Goal: Task Accomplishment & Management: Manage account settings

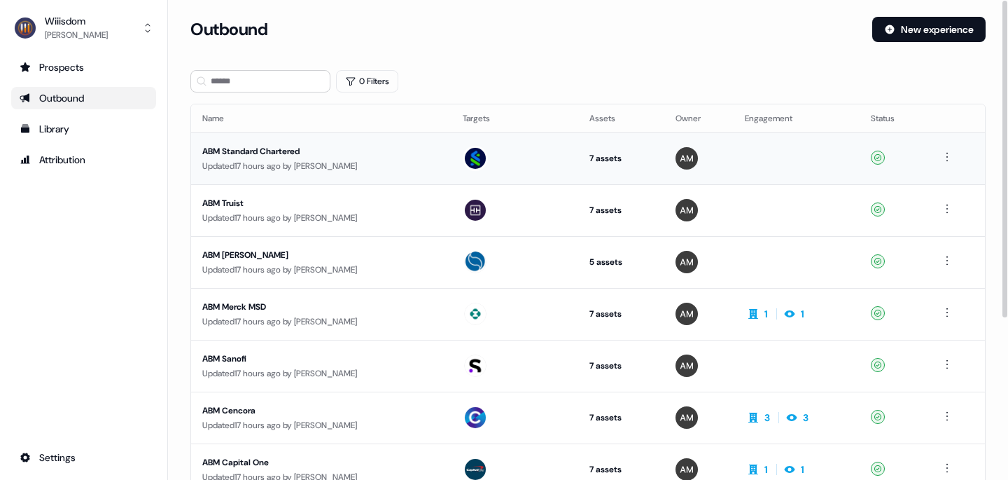
click at [284, 148] on div "ABM Standard Chartered" at bounding box center [321, 151] width 238 height 14
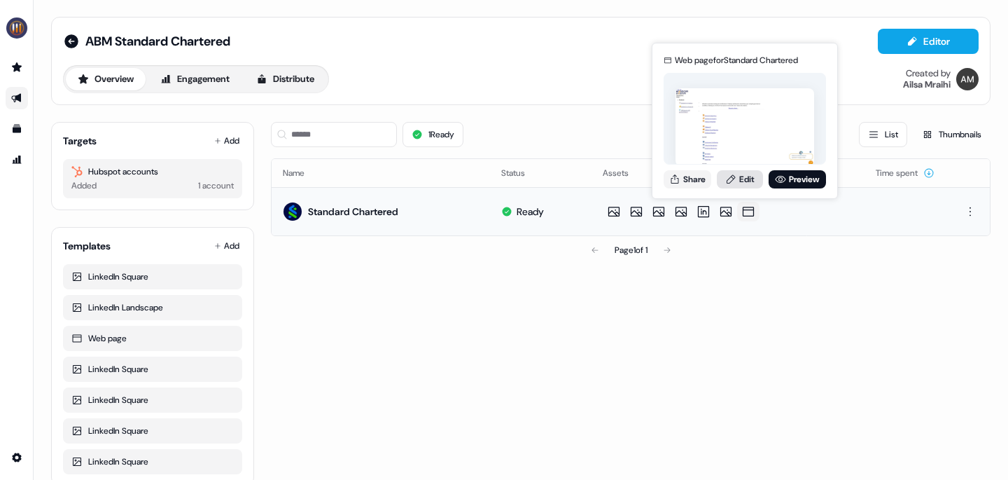
click at [753, 182] on link "Edit" at bounding box center [740, 179] width 46 height 18
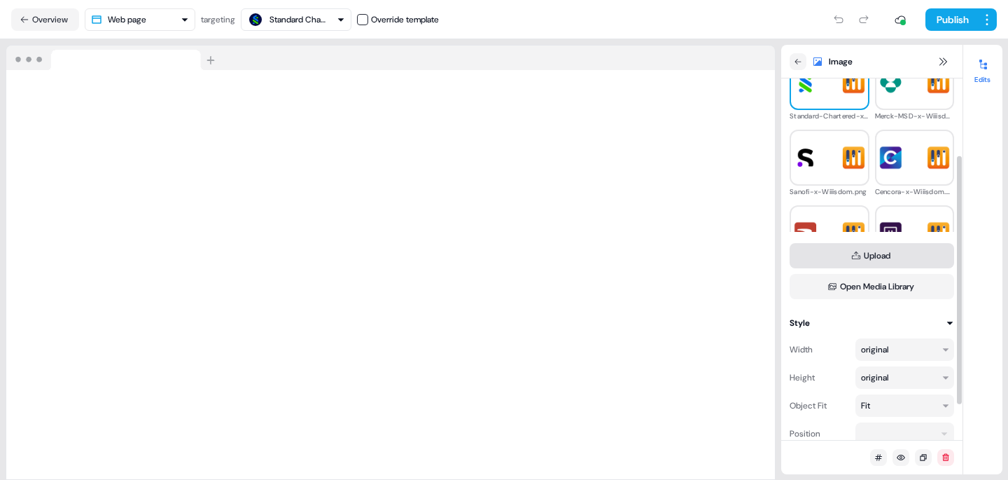
scroll to position [125, 0]
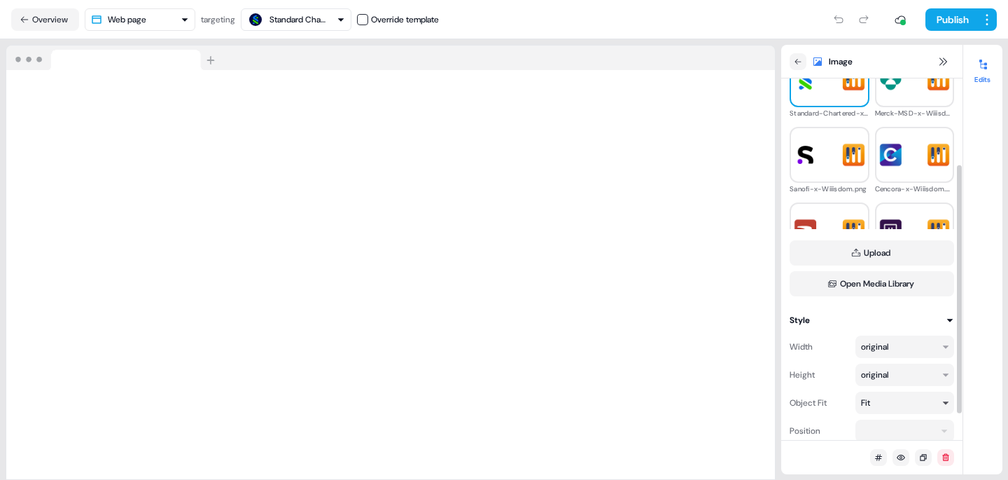
click at [914, 404] on div "Fit" at bounding box center [898, 403] width 75 height 14
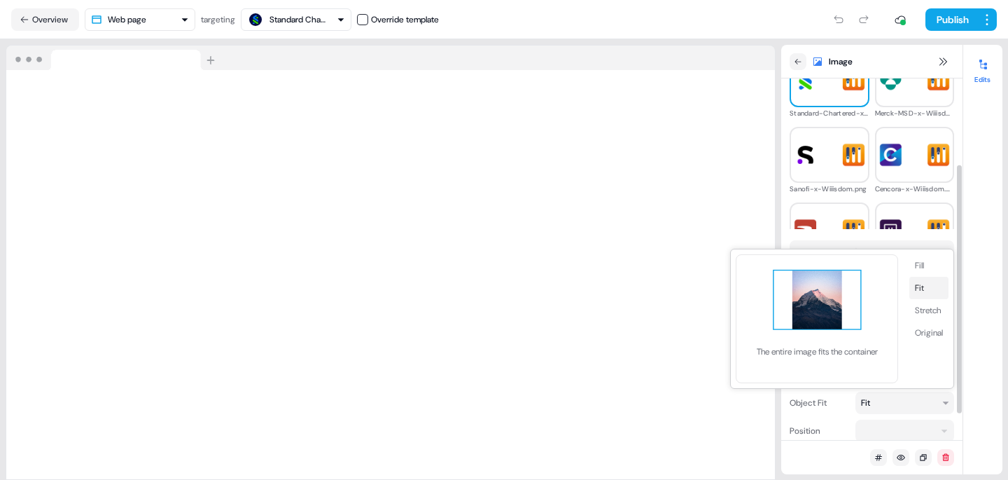
click at [921, 280] on button "Fit" at bounding box center [928, 288] width 39 height 22
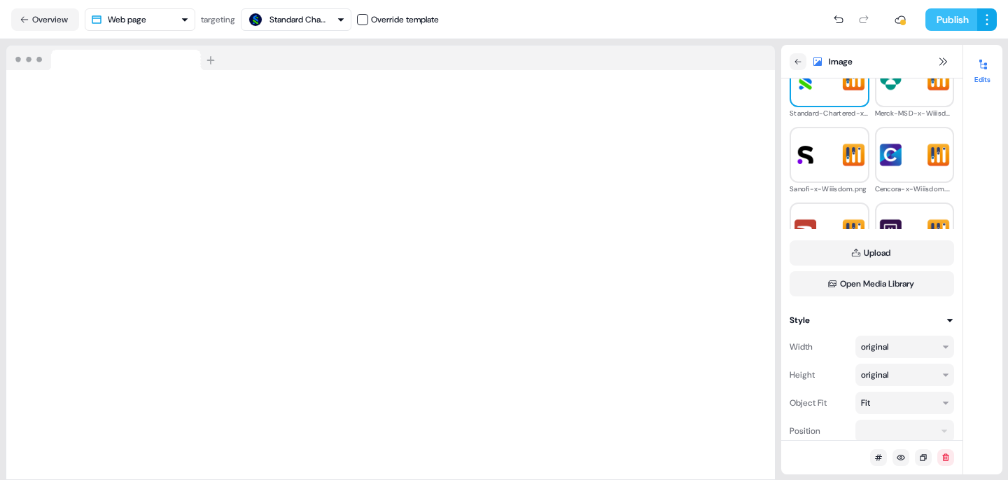
click at [942, 16] on button "Publish" at bounding box center [952, 19] width 52 height 22
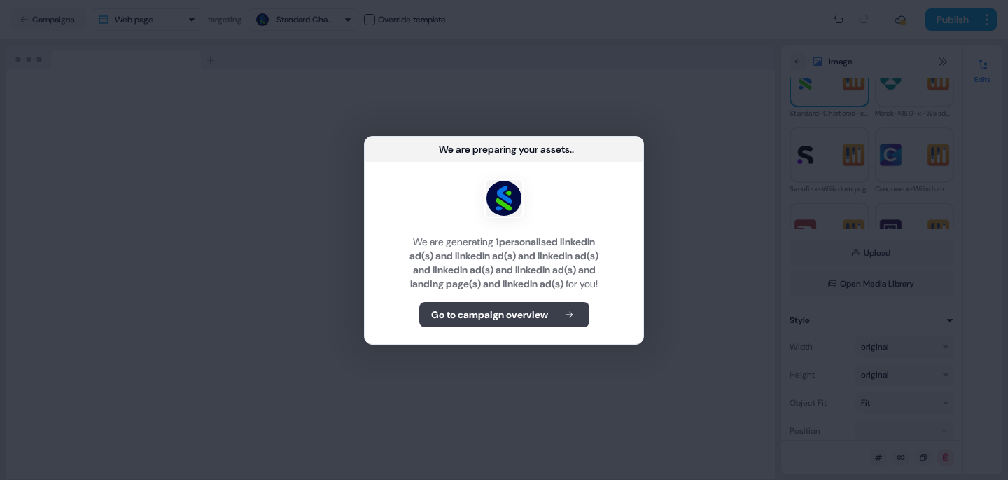
click at [501, 321] on b "Go to campaign overview" at bounding box center [489, 314] width 117 height 14
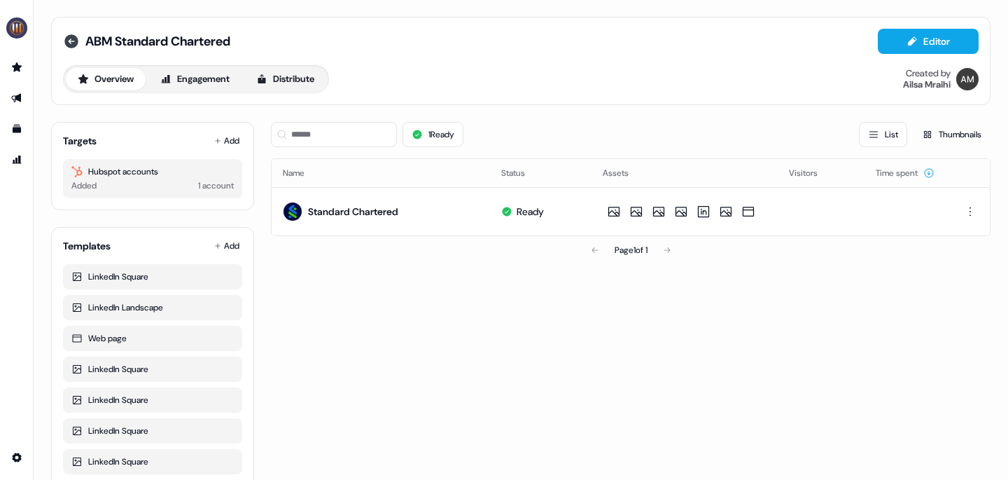
click at [72, 39] on icon at bounding box center [71, 41] width 14 height 14
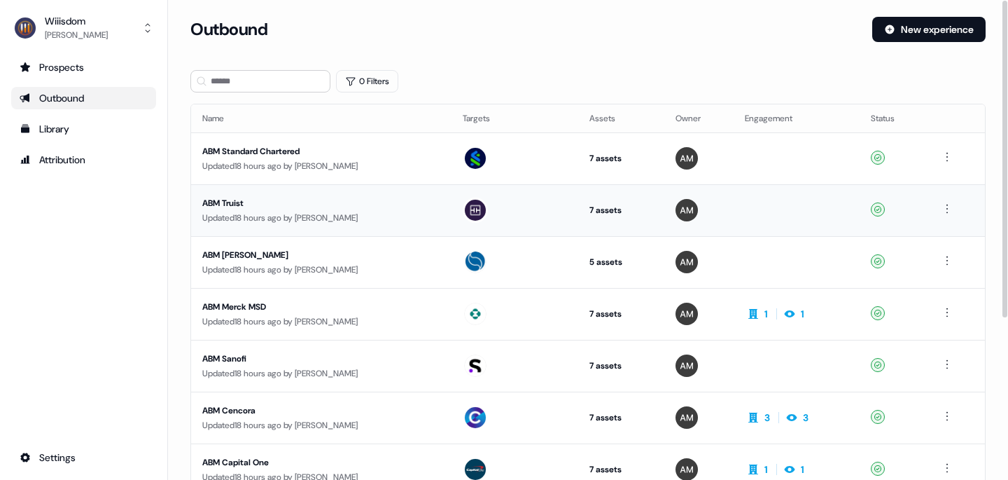
click at [230, 200] on div "ABM Truist" at bounding box center [321, 203] width 238 height 14
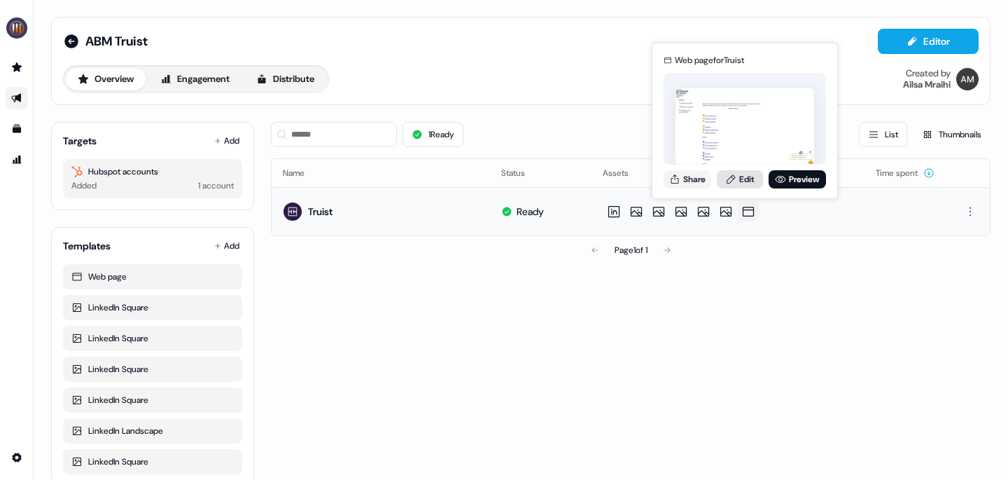
click at [749, 181] on link "Edit" at bounding box center [740, 179] width 46 height 18
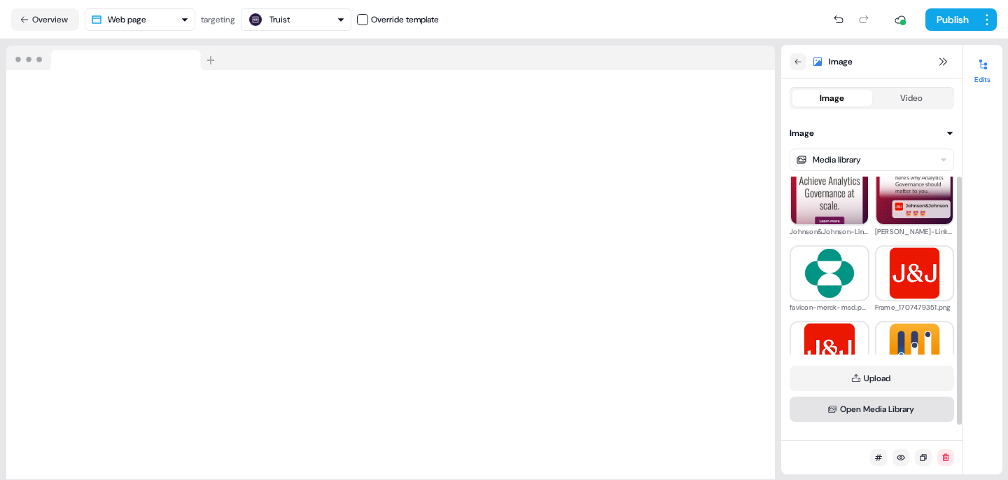
scroll to position [164, 0]
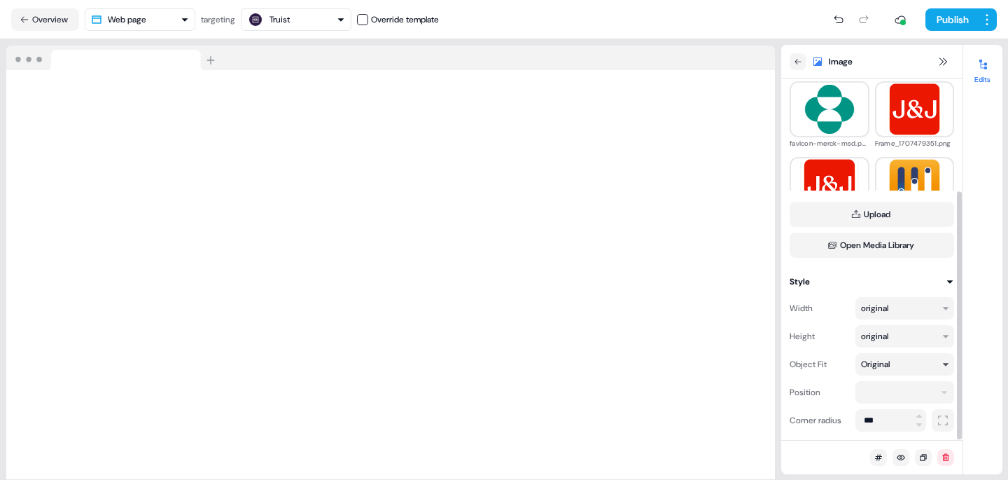
click at [902, 366] on div "Original" at bounding box center [898, 364] width 75 height 14
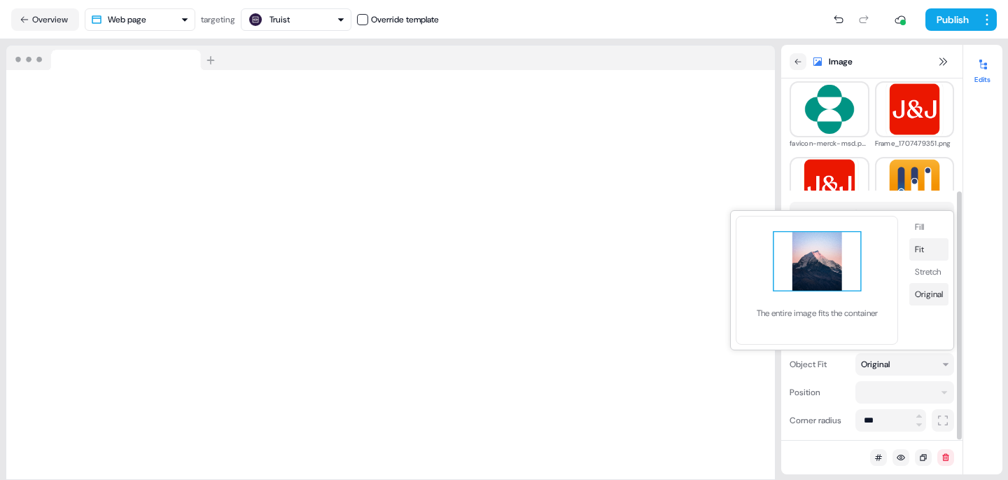
click at [929, 253] on button "Fit" at bounding box center [928, 249] width 39 height 22
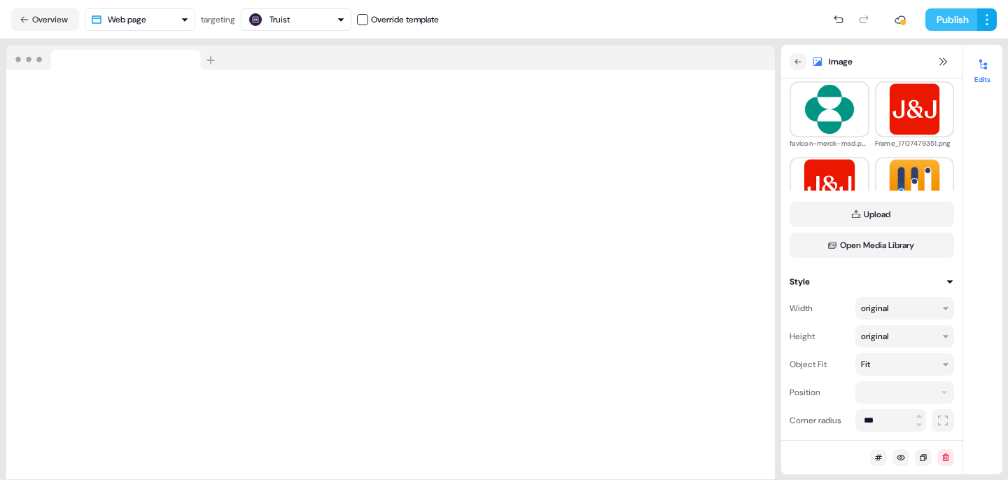
click at [961, 22] on button "Publish" at bounding box center [952, 19] width 52 height 22
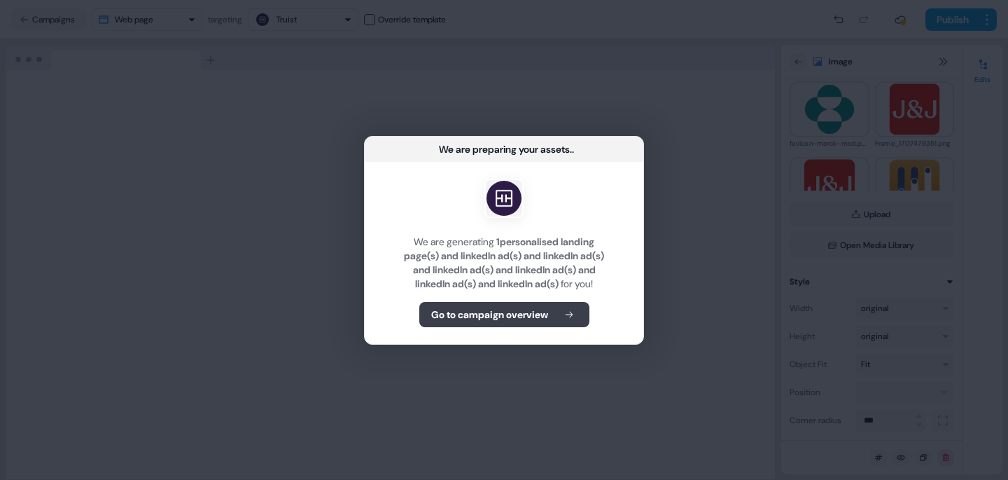
click at [507, 321] on b "Go to campaign overview" at bounding box center [489, 314] width 117 height 14
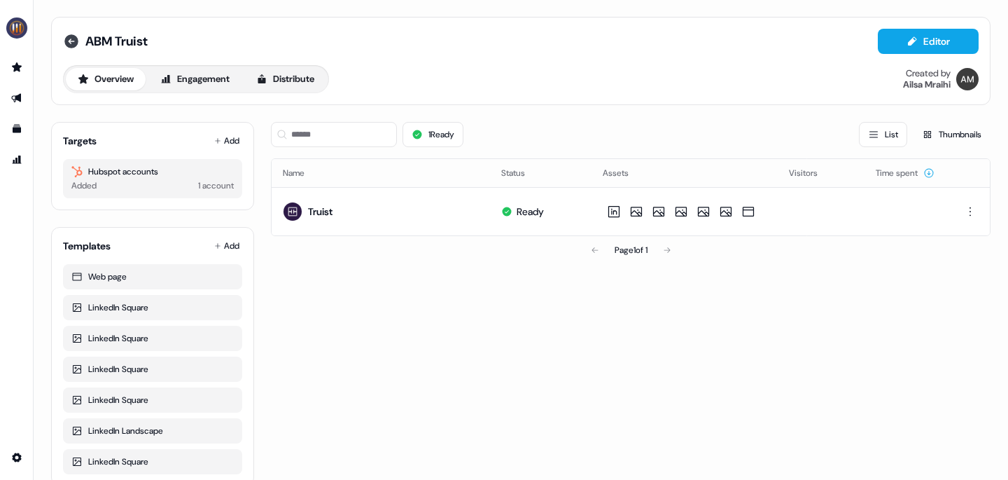
click at [69, 40] on icon at bounding box center [71, 41] width 17 height 17
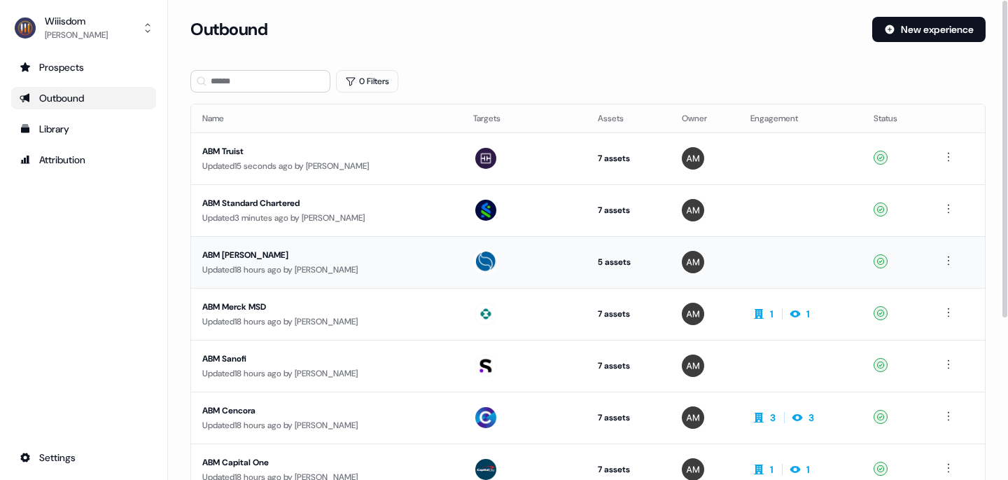
click at [251, 256] on div "ABM [PERSON_NAME]" at bounding box center [326, 255] width 249 height 14
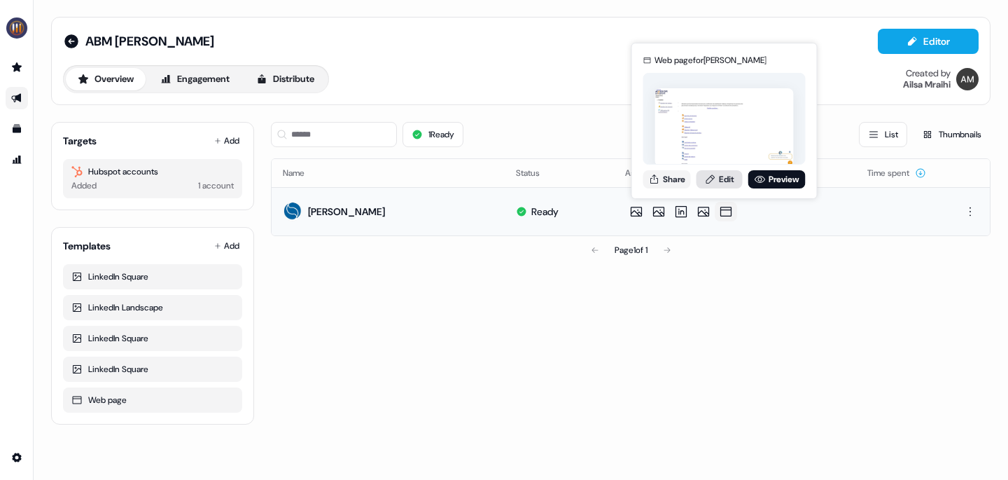
click at [729, 183] on link "Edit" at bounding box center [720, 179] width 46 height 18
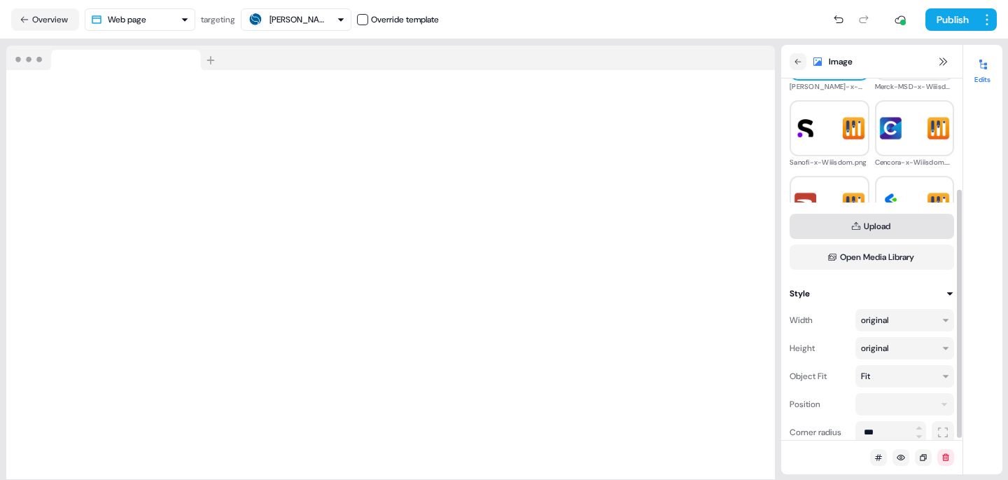
scroll to position [164, 0]
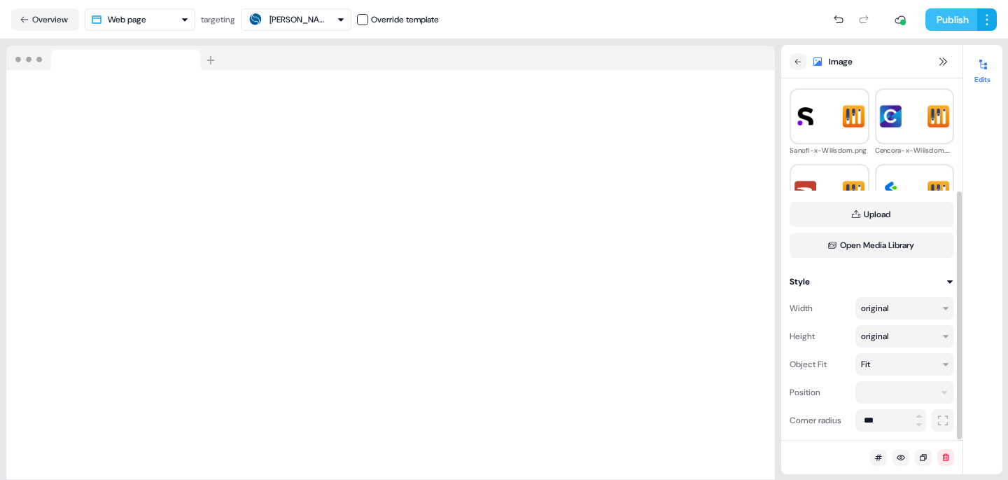
click at [952, 16] on button "Publish" at bounding box center [952, 19] width 52 height 22
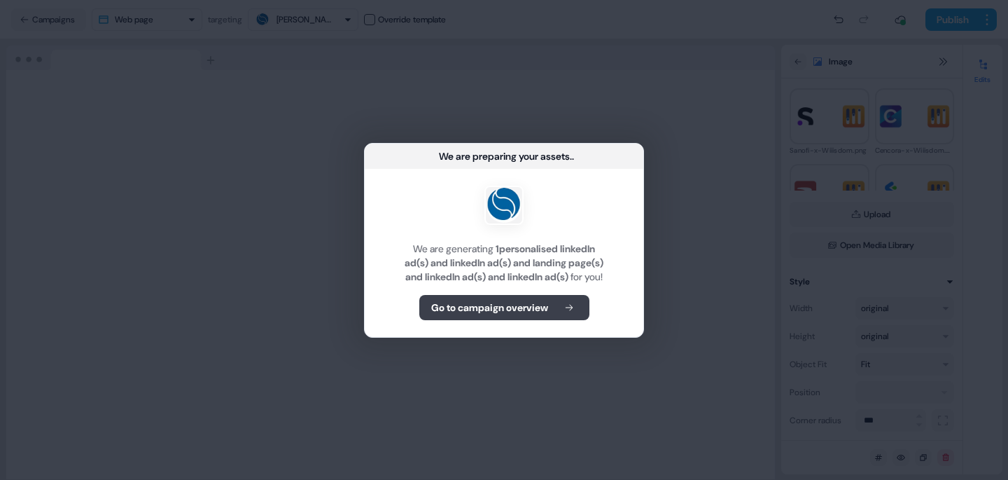
click at [482, 320] on button "Go to campaign overview" at bounding box center [504, 307] width 170 height 25
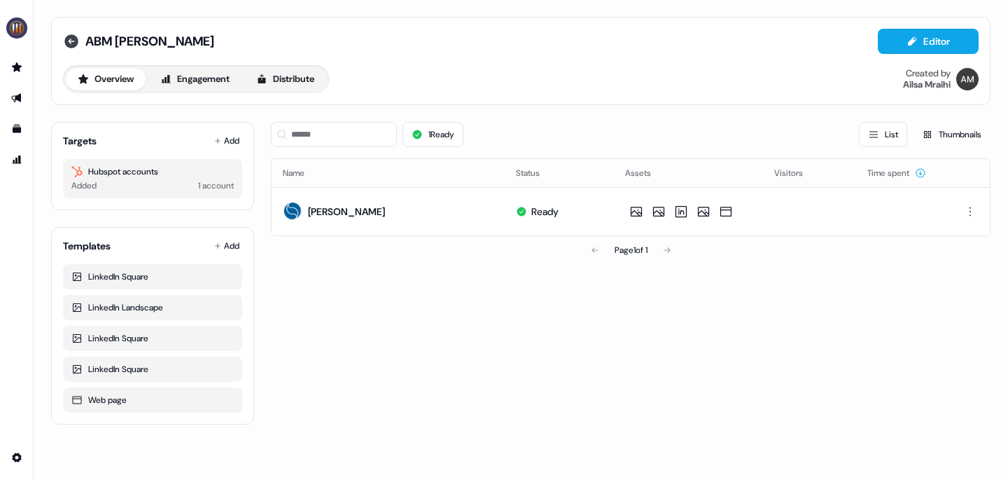
click at [73, 42] on icon at bounding box center [71, 41] width 14 height 14
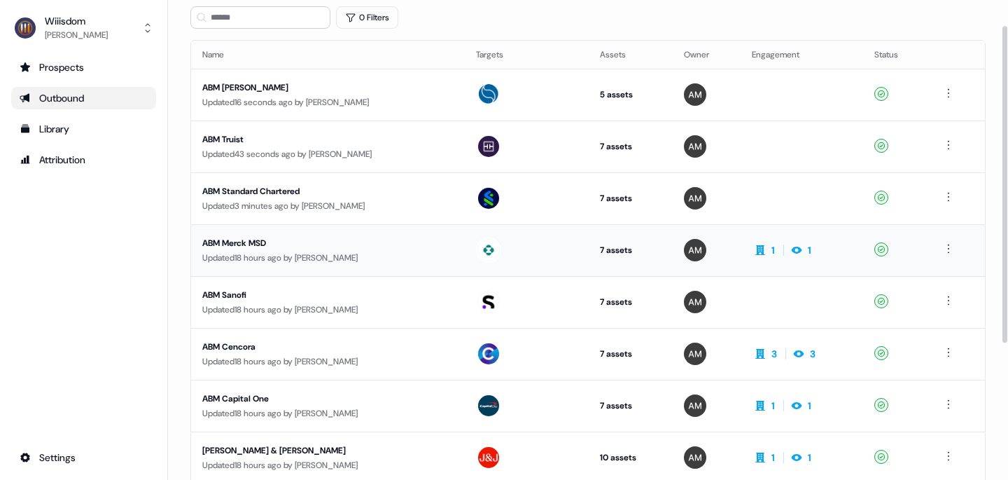
scroll to position [72, 0]
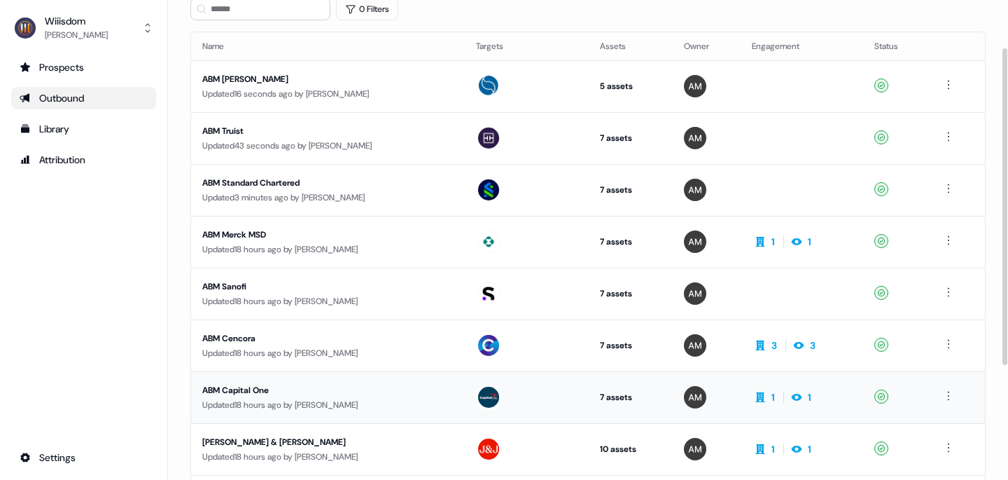
click at [237, 389] on div "ABM Capital One" at bounding box center [327, 390] width 251 height 14
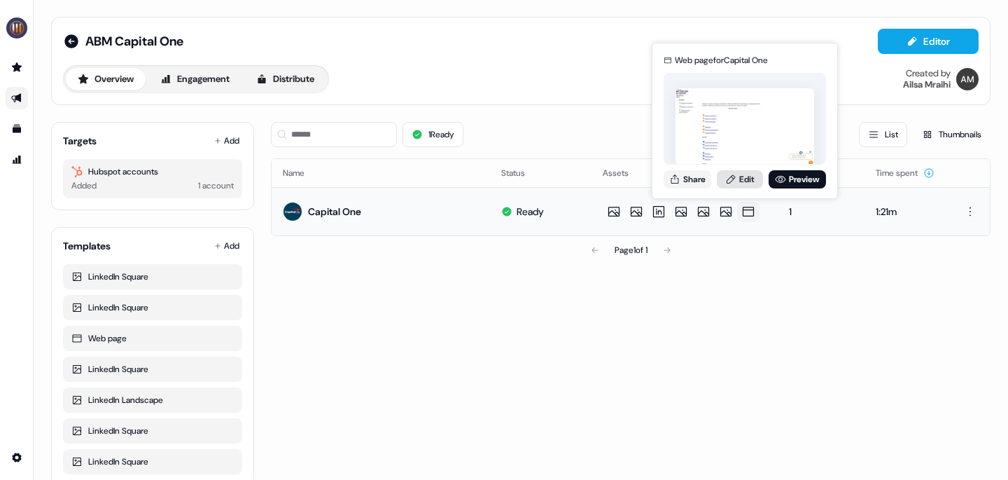
click at [742, 182] on link "Edit" at bounding box center [740, 179] width 46 height 18
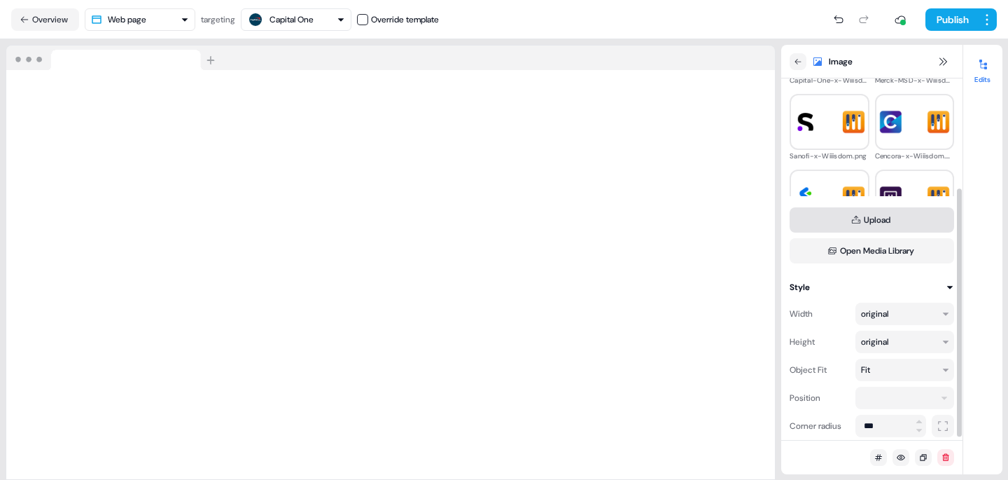
scroll to position [160, 0]
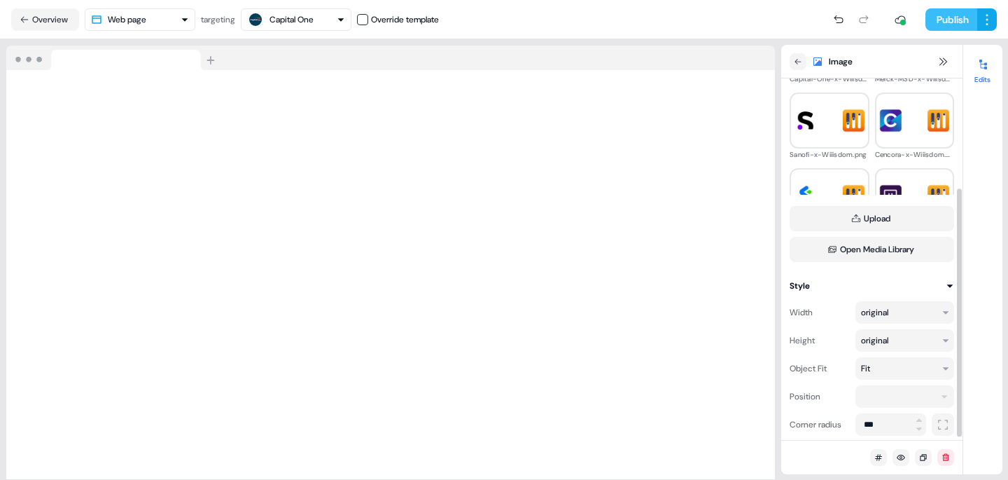
click at [940, 9] on button "Publish" at bounding box center [952, 19] width 52 height 22
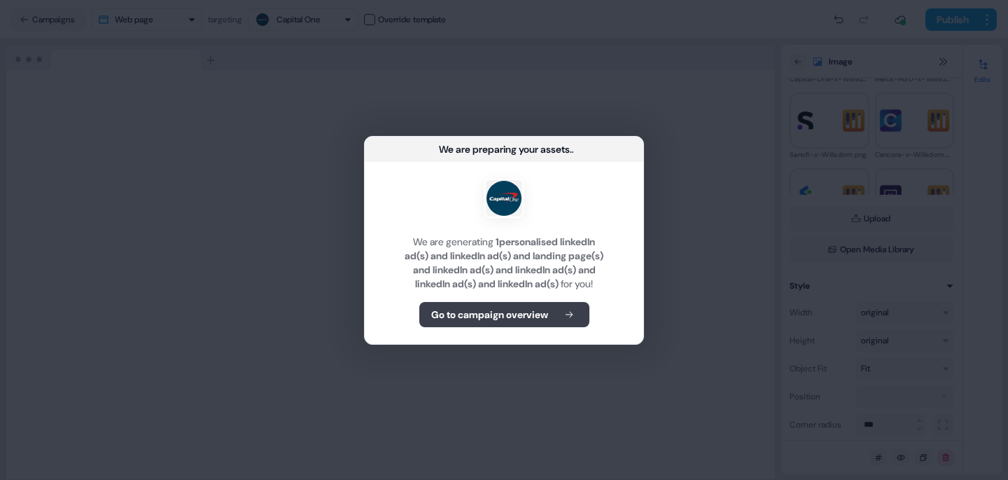
click at [521, 319] on b "Go to campaign overview" at bounding box center [489, 314] width 117 height 14
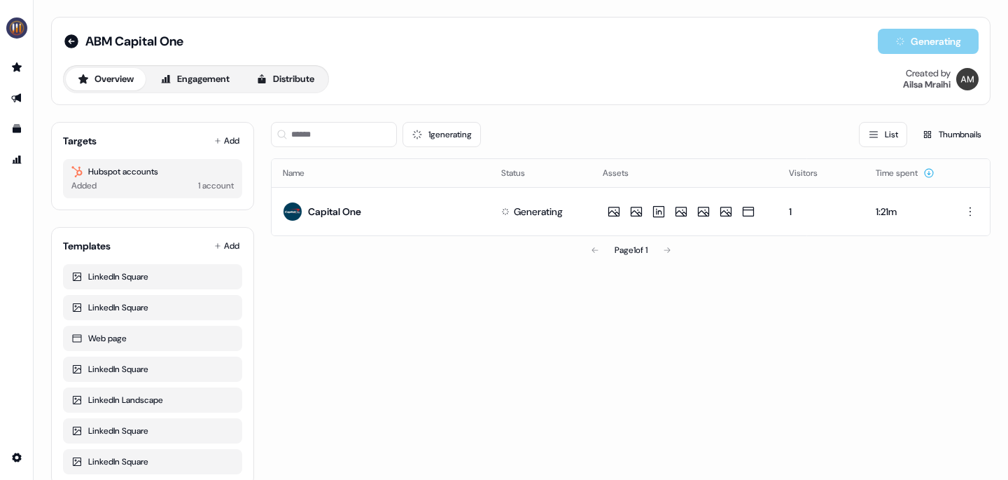
scroll to position [11, 0]
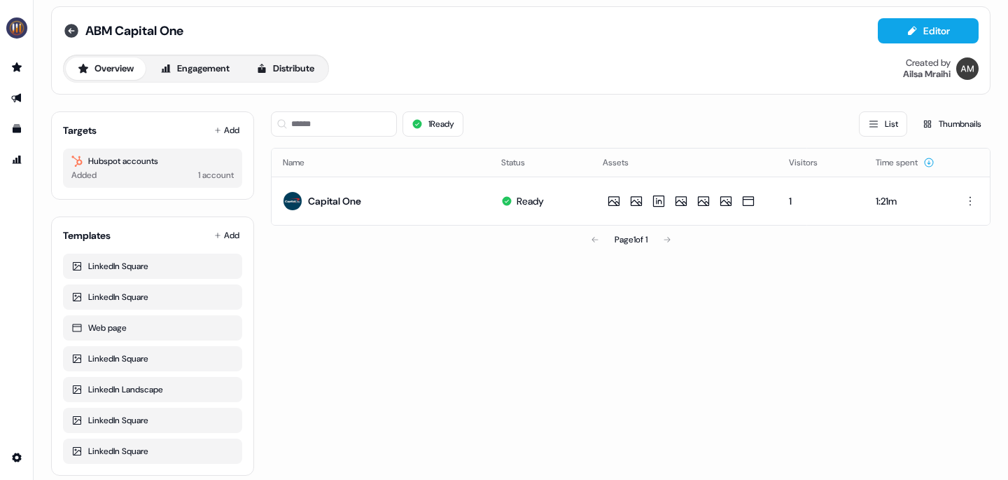
click at [71, 31] on icon at bounding box center [71, 31] width 14 height 14
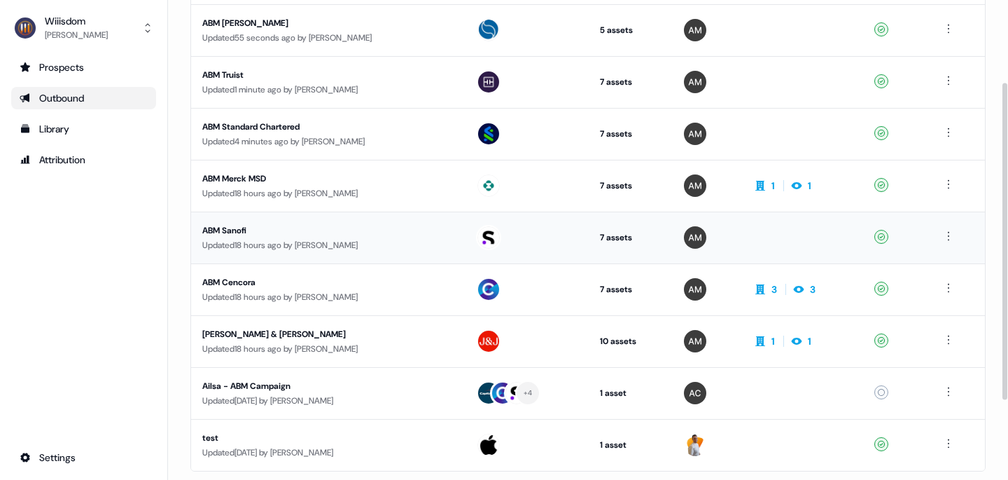
scroll to position [181, 0]
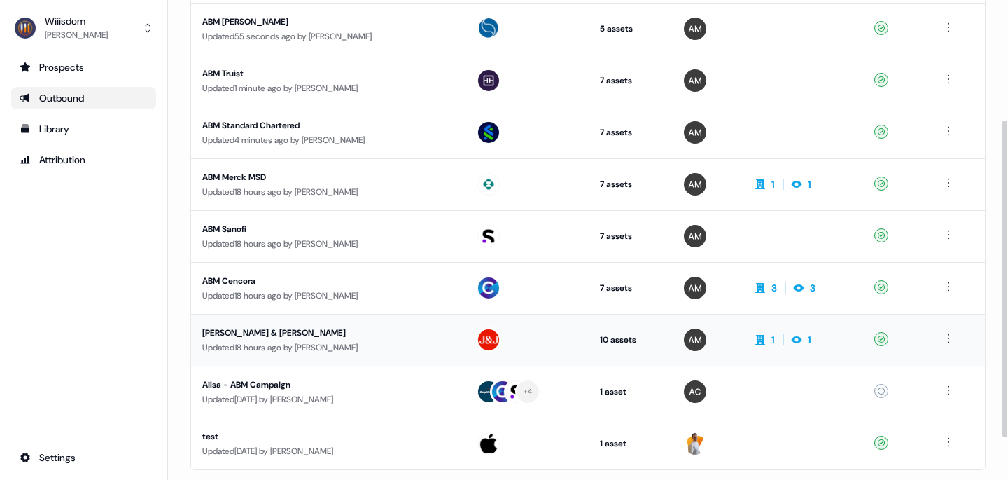
click at [259, 330] on div "[PERSON_NAME] & [PERSON_NAME]" at bounding box center [327, 333] width 251 height 14
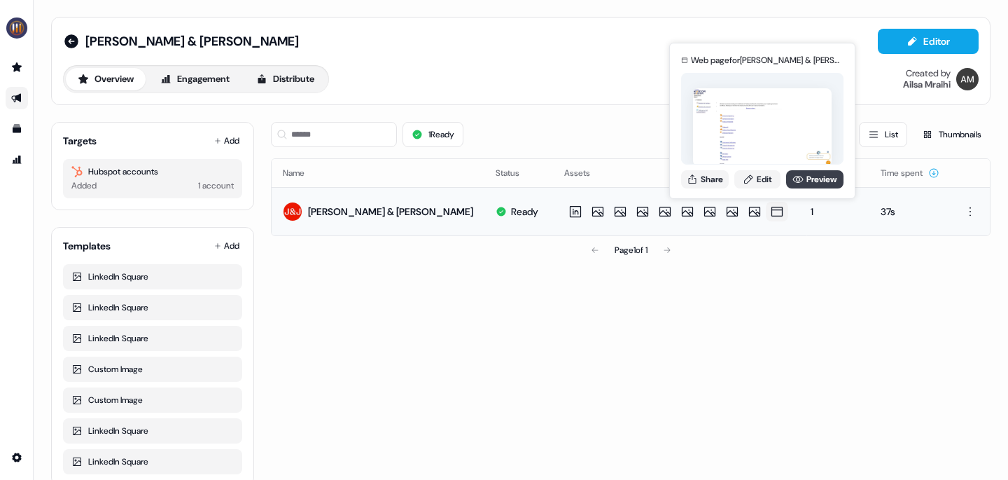
click at [797, 183] on icon at bounding box center [798, 179] width 11 height 11
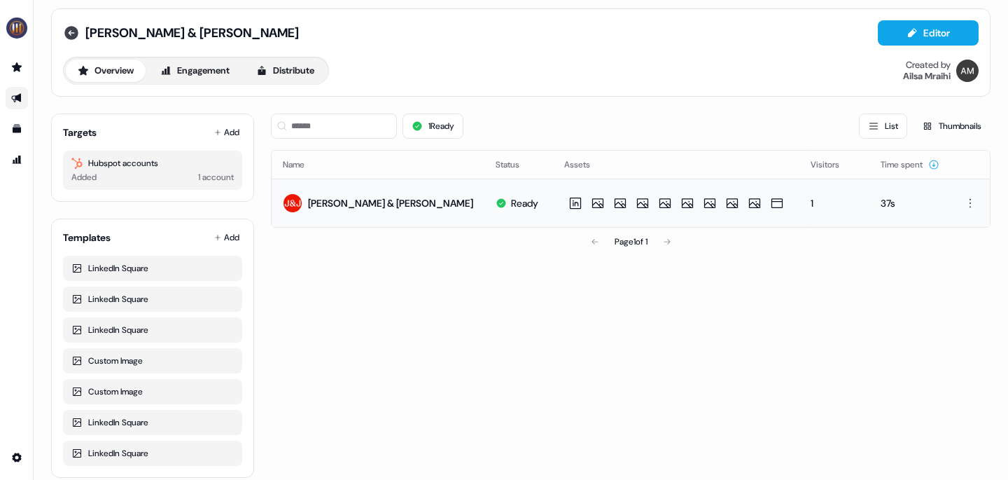
click at [69, 32] on icon at bounding box center [71, 33] width 17 height 17
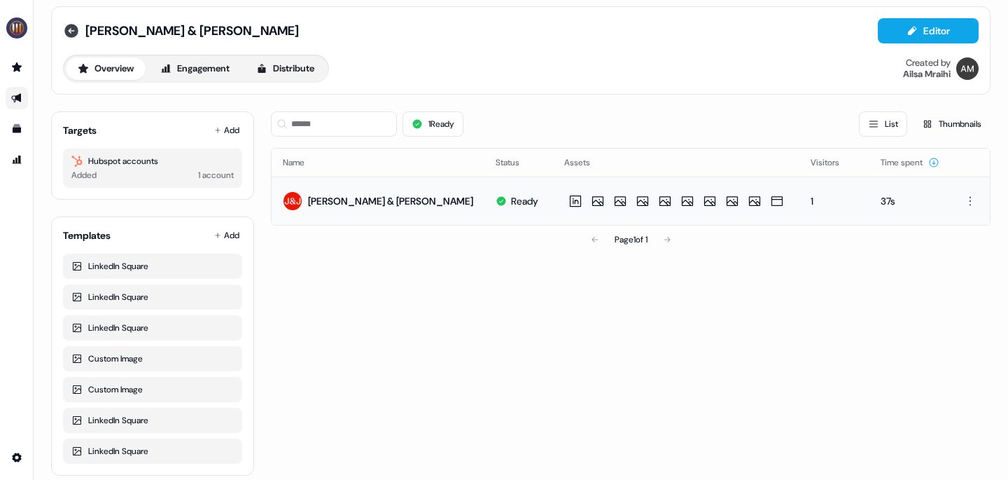
scroll to position [9, 0]
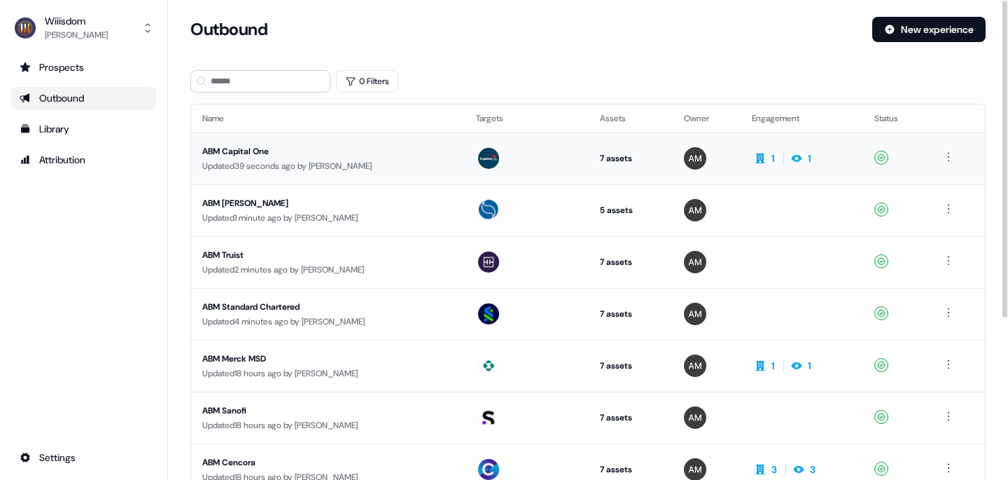
click at [237, 148] on div "ABM Capital One" at bounding box center [327, 151] width 251 height 14
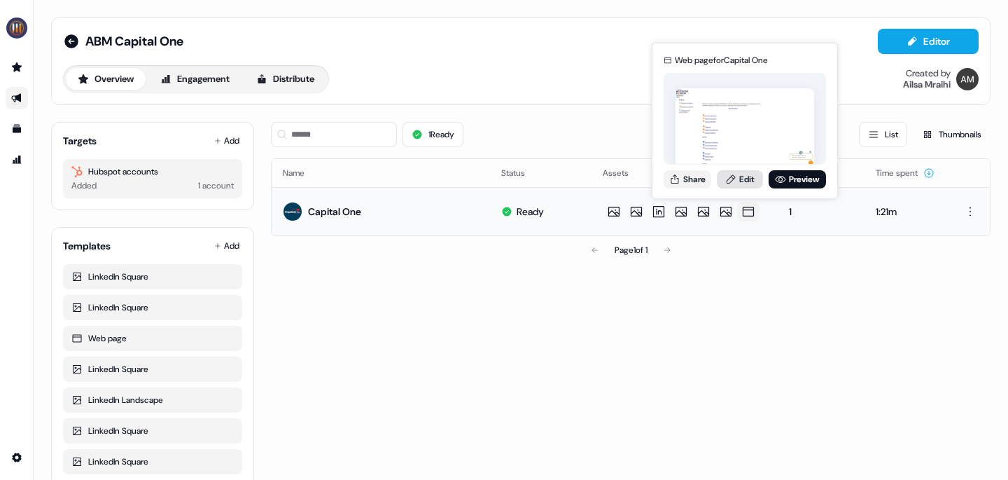
click at [750, 184] on link "Edit" at bounding box center [740, 179] width 46 height 18
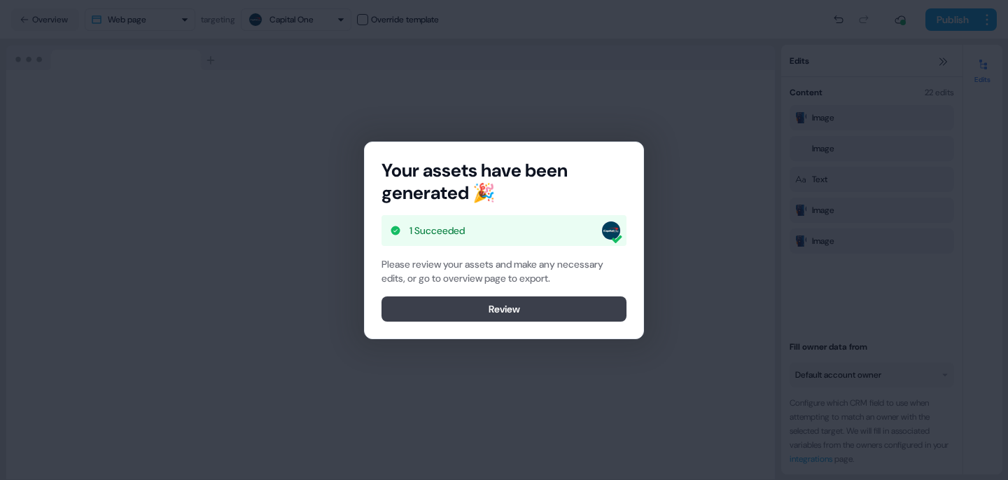
click at [526, 313] on button "Review" at bounding box center [504, 308] width 245 height 25
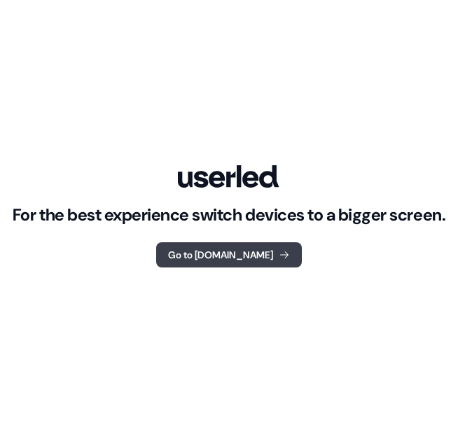
click at [248, 248] on button "Go to [DOMAIN_NAME]" at bounding box center [229, 254] width 146 height 25
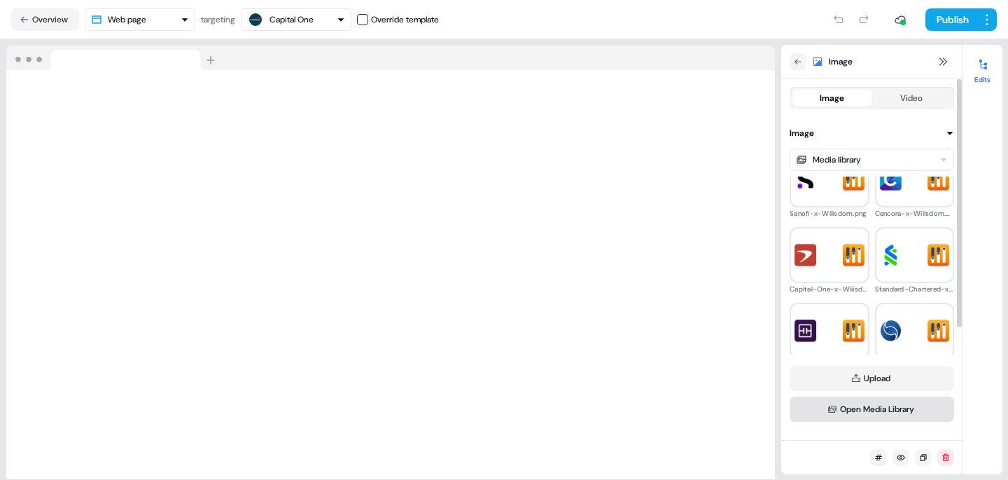
scroll to position [164, 0]
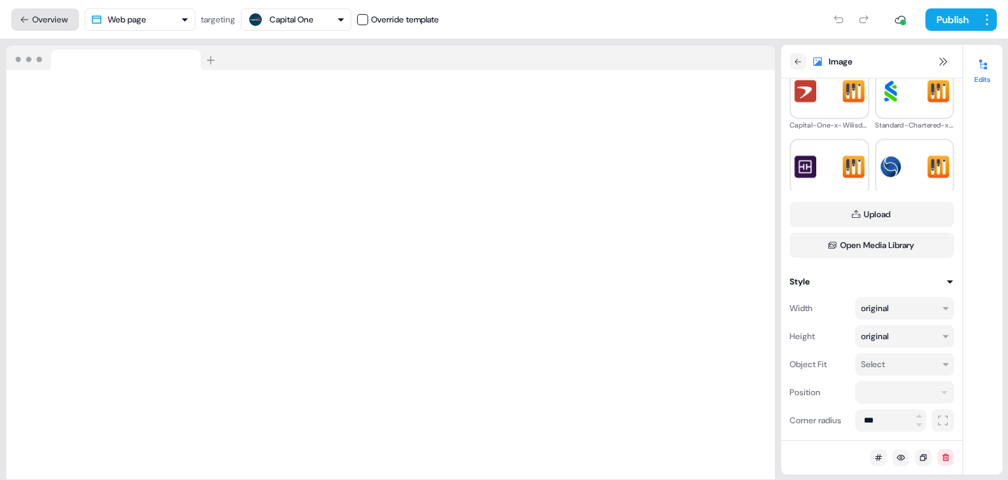
click at [20, 18] on icon at bounding box center [25, 20] width 10 height 10
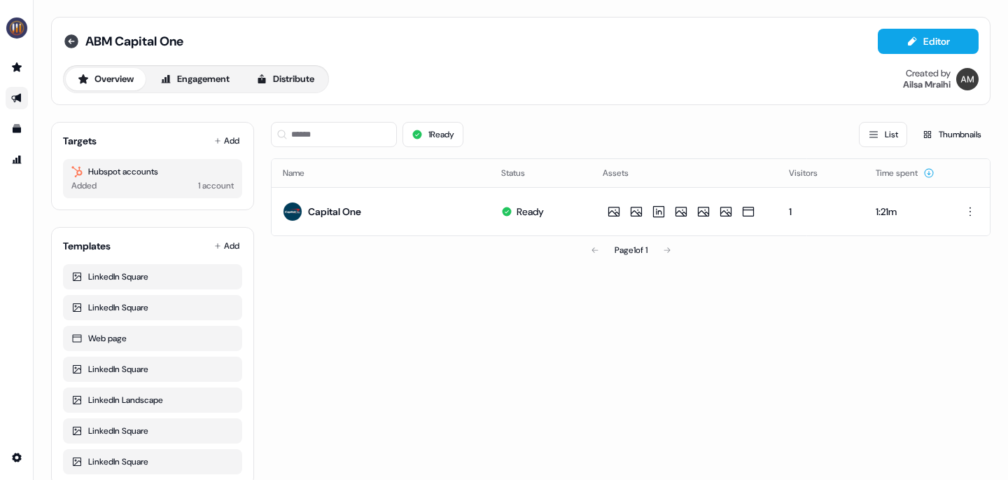
click at [73, 42] on icon at bounding box center [71, 41] width 14 height 14
